Goal: Information Seeking & Learning: Understand process/instructions

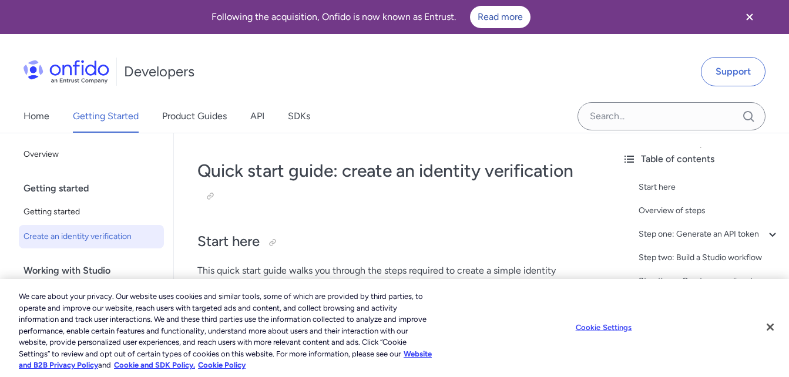
click at [109, 118] on link "Getting Started" at bounding box center [106, 116] width 66 height 33
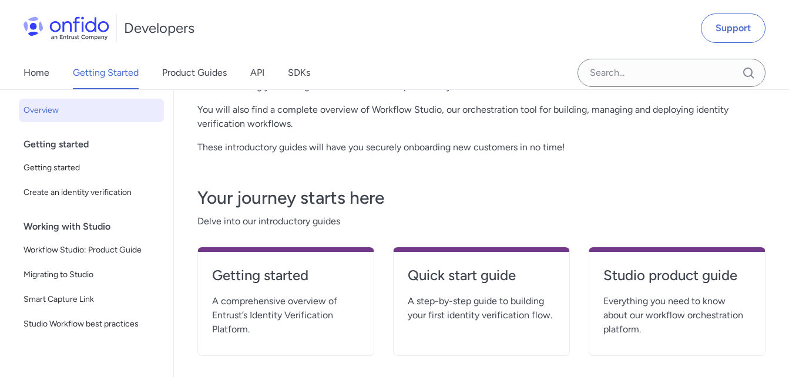
scroll to position [235, 0]
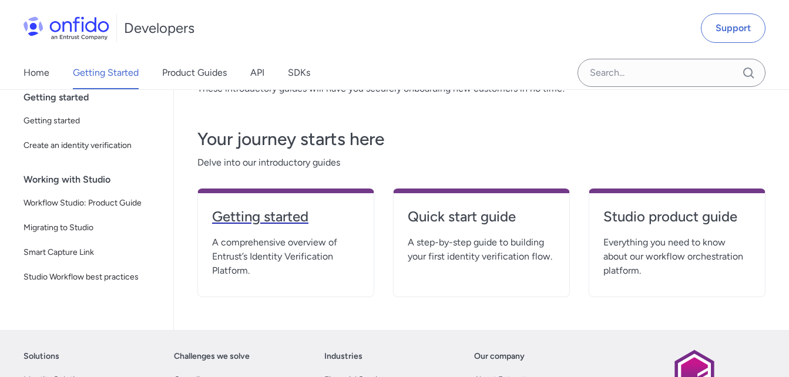
click at [266, 223] on h4 "Getting started" at bounding box center [286, 216] width 148 height 19
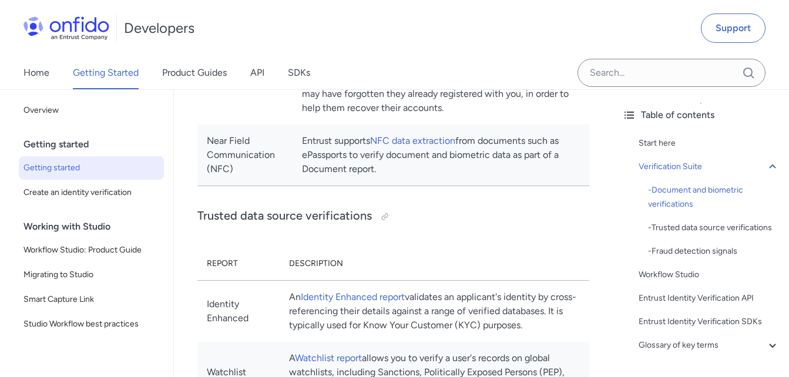
scroll to position [1117, 0]
